Goal: Check status: Check status

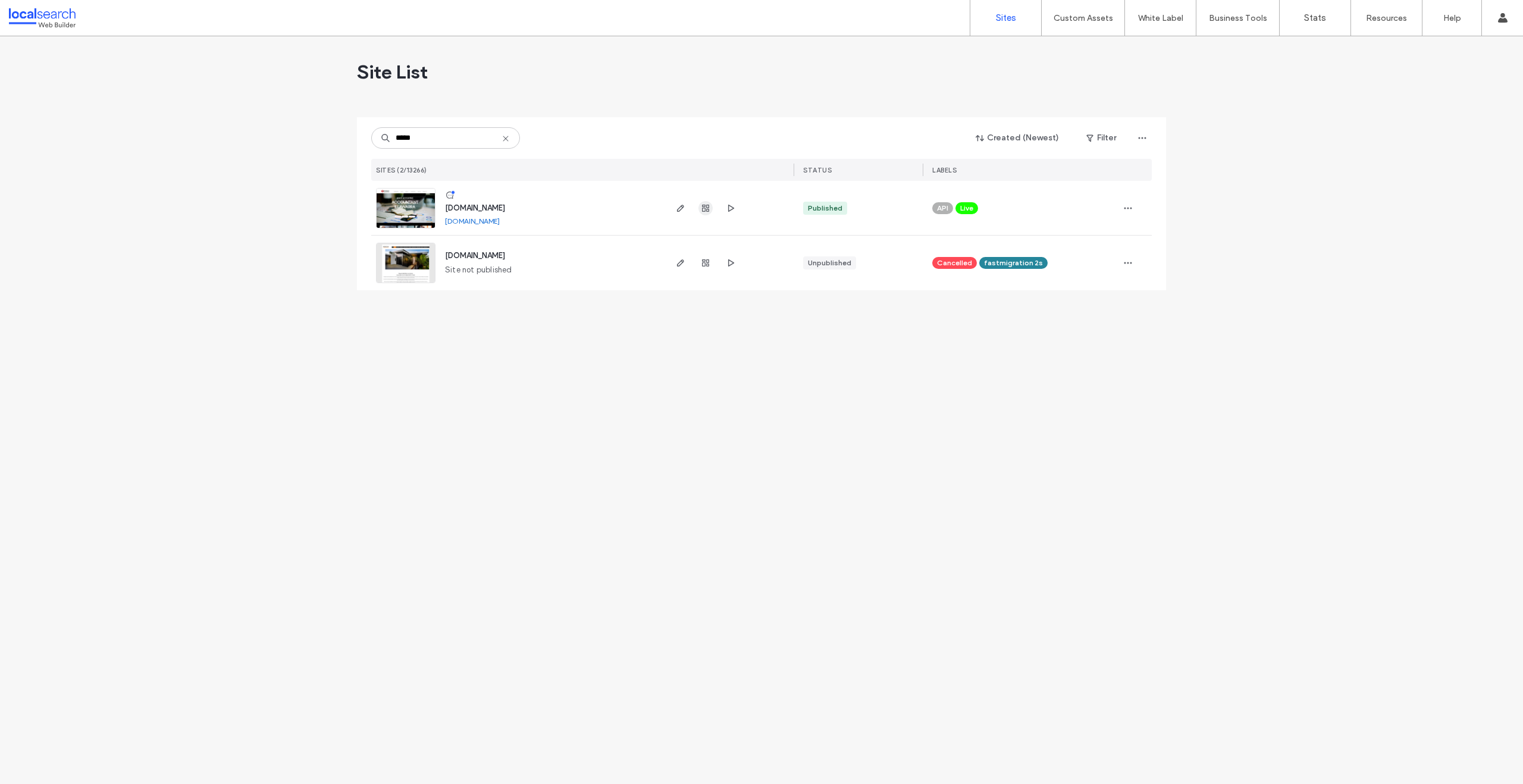
type input "*****"
click at [709, 207] on icon "button" at bounding box center [705, 207] width 9 height 9
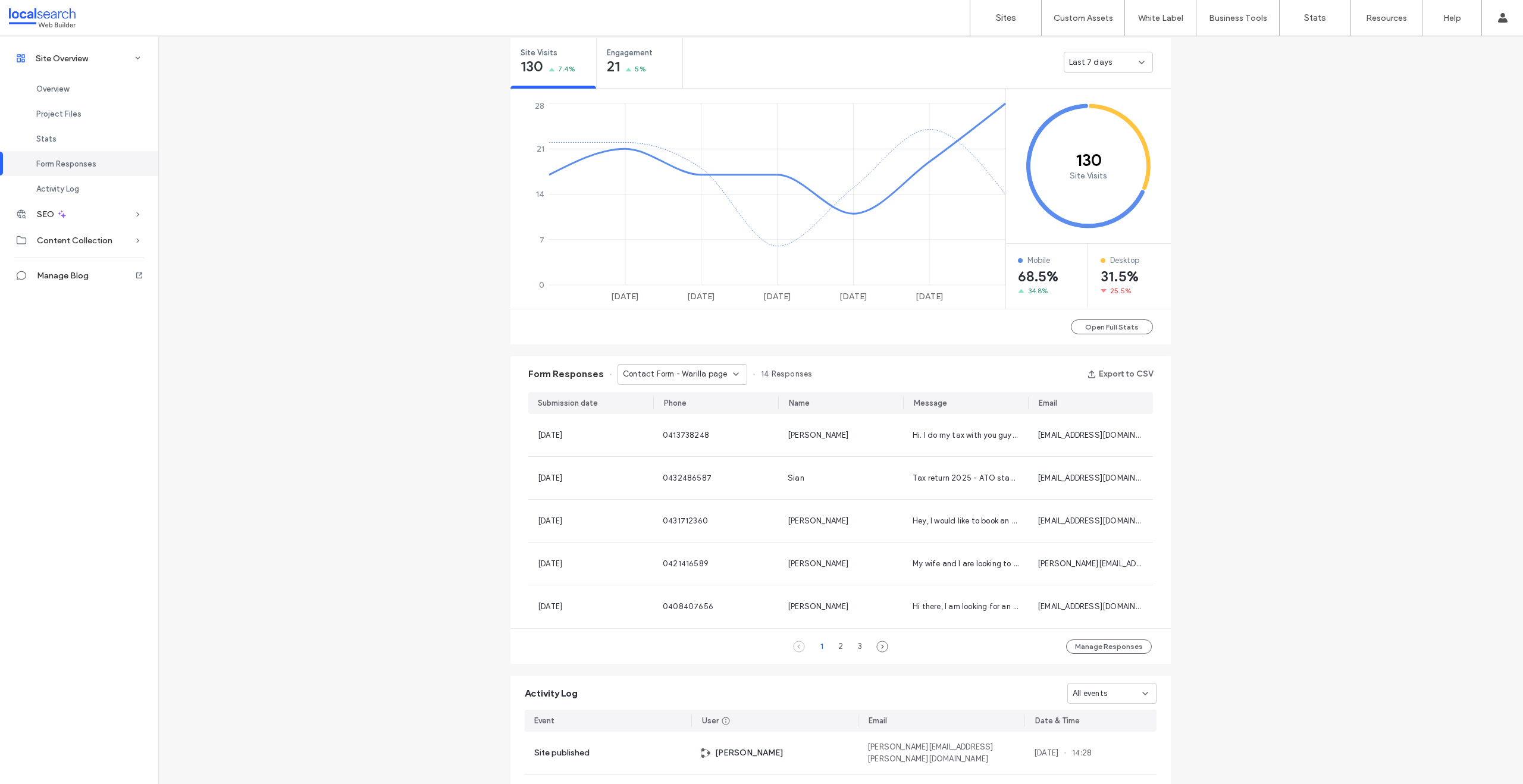
scroll to position [500, 0]
